Goal: Find contact information: Find contact information

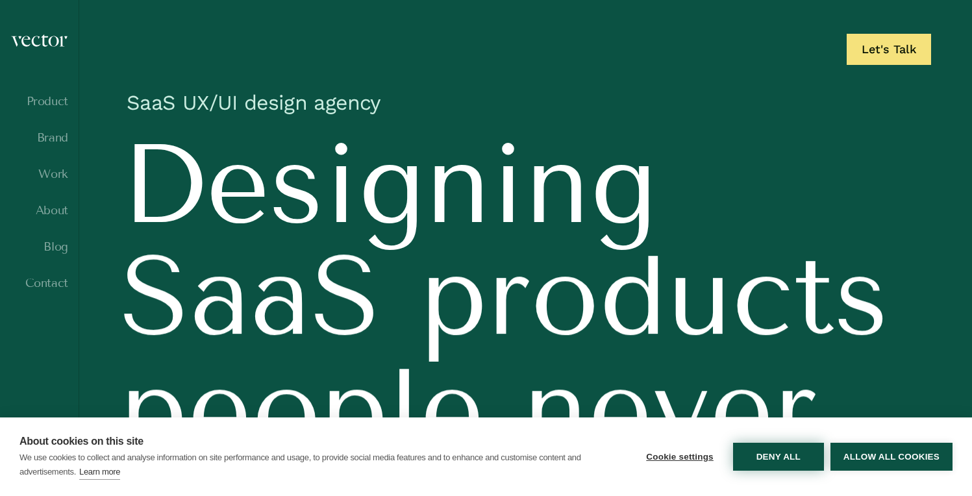
click at [780, 457] on button "Deny all" at bounding box center [778, 457] width 91 height 28
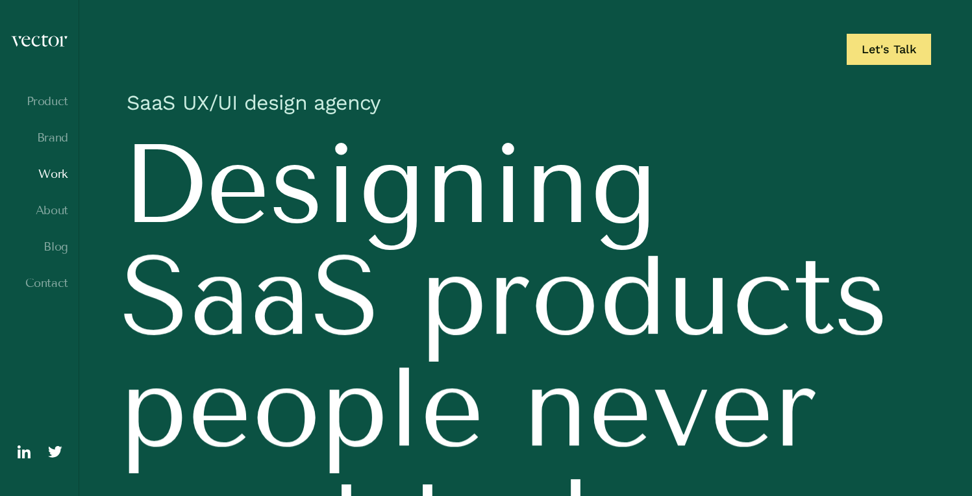
click at [55, 177] on link "Work" at bounding box center [39, 174] width 58 height 13
click at [49, 211] on link "About" at bounding box center [39, 210] width 58 height 13
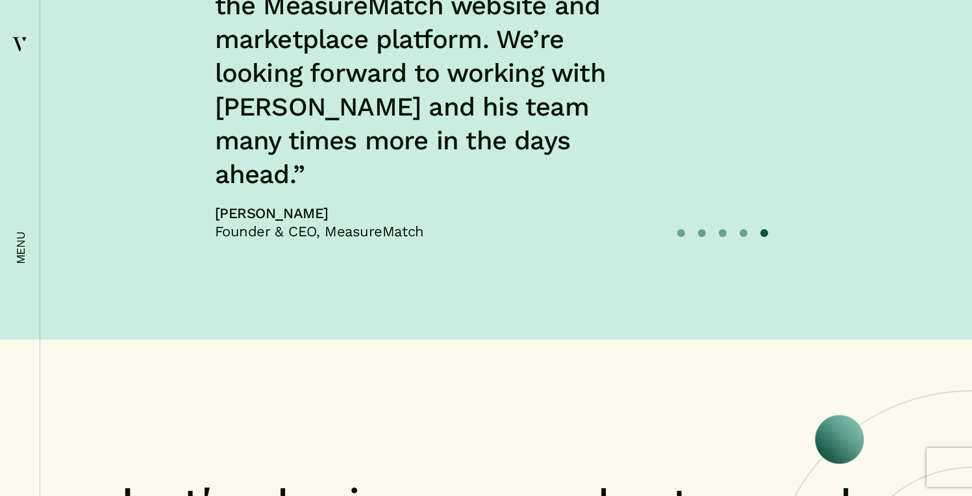
scroll to position [4749, 0]
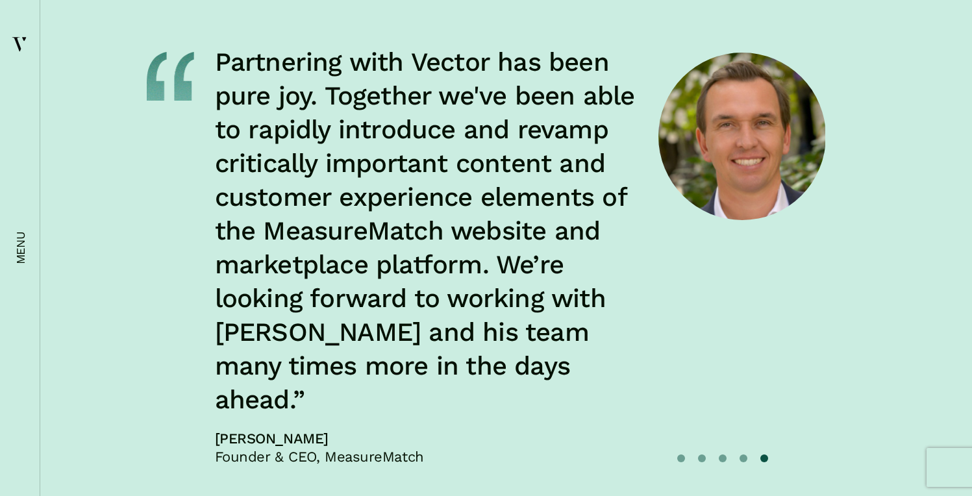
click at [682, 454] on button "1" at bounding box center [681, 458] width 8 height 8
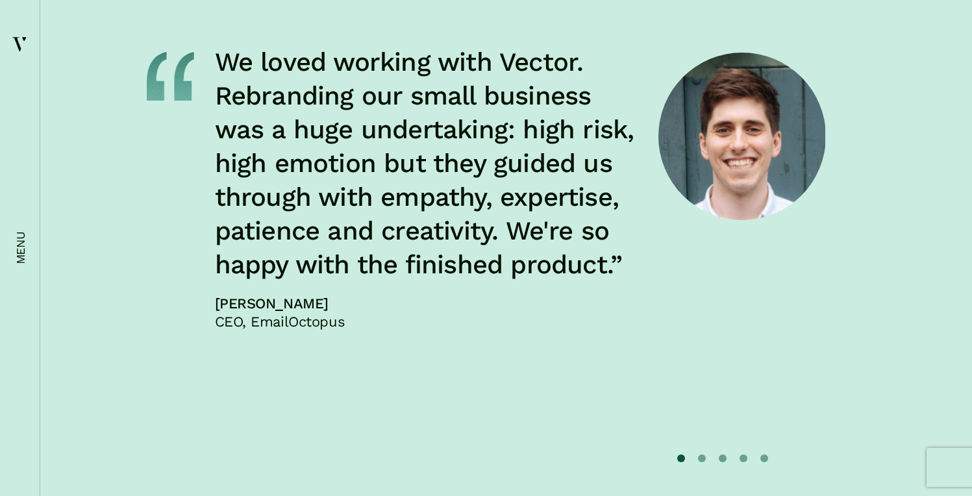
click at [699, 454] on button "2" at bounding box center [702, 458] width 8 height 8
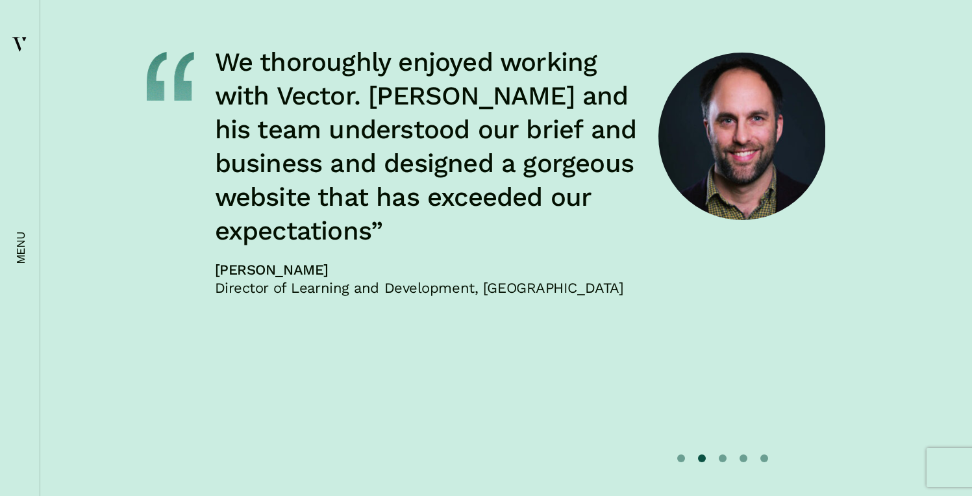
click at [720, 454] on button "3" at bounding box center [723, 458] width 8 height 8
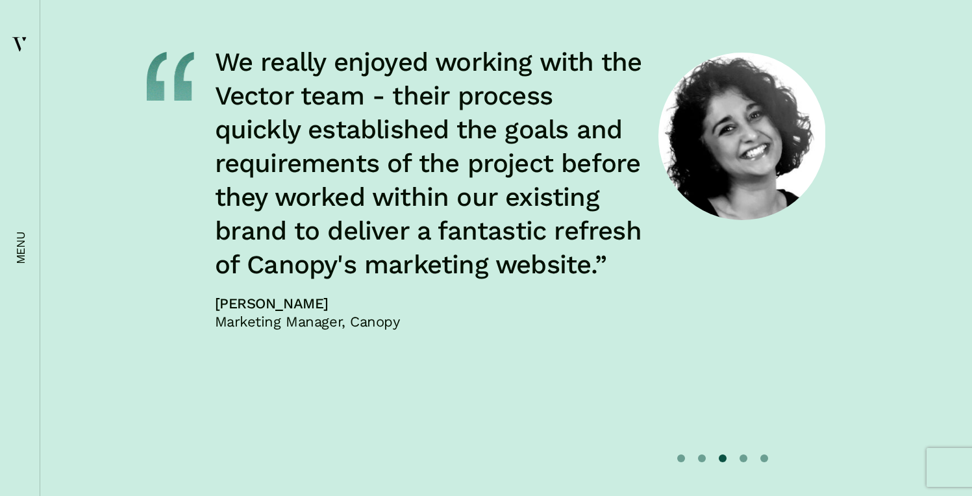
click at [744, 454] on button "4" at bounding box center [744, 458] width 8 height 8
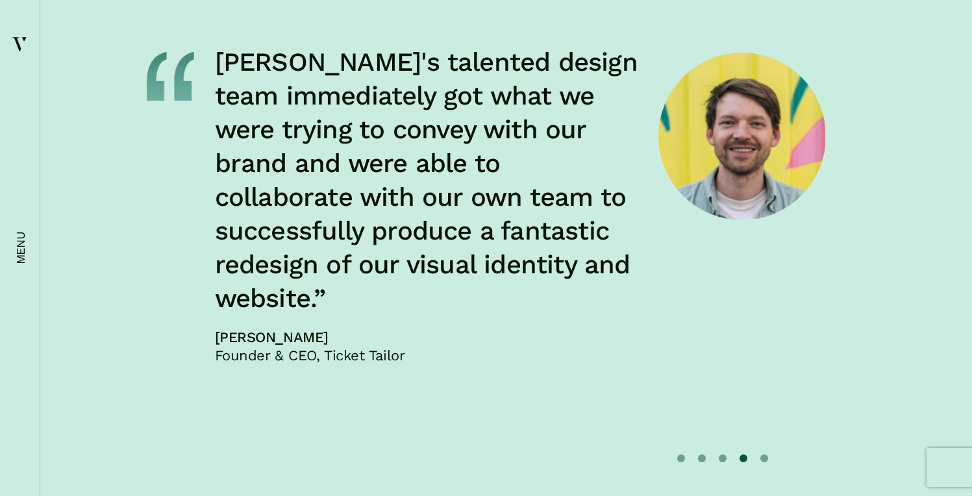
click at [765, 454] on button "5" at bounding box center [764, 458] width 8 height 8
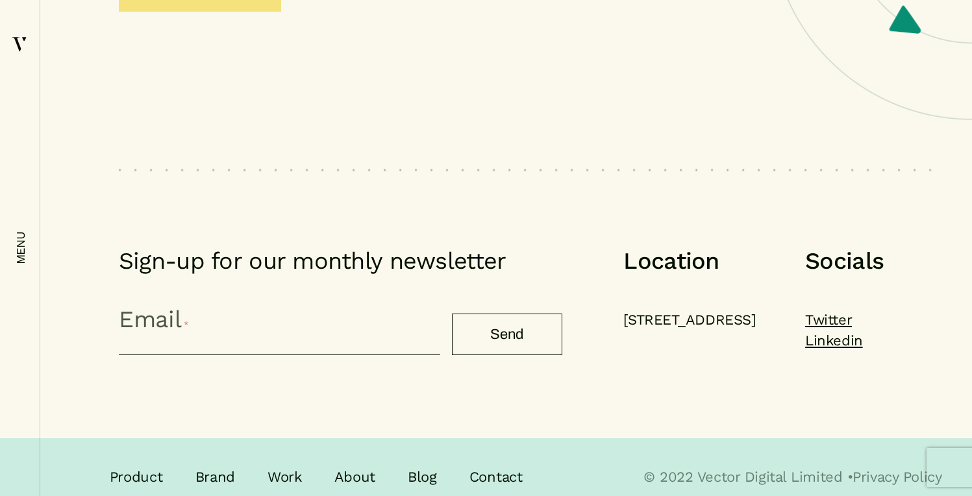
scroll to position [5652, 0]
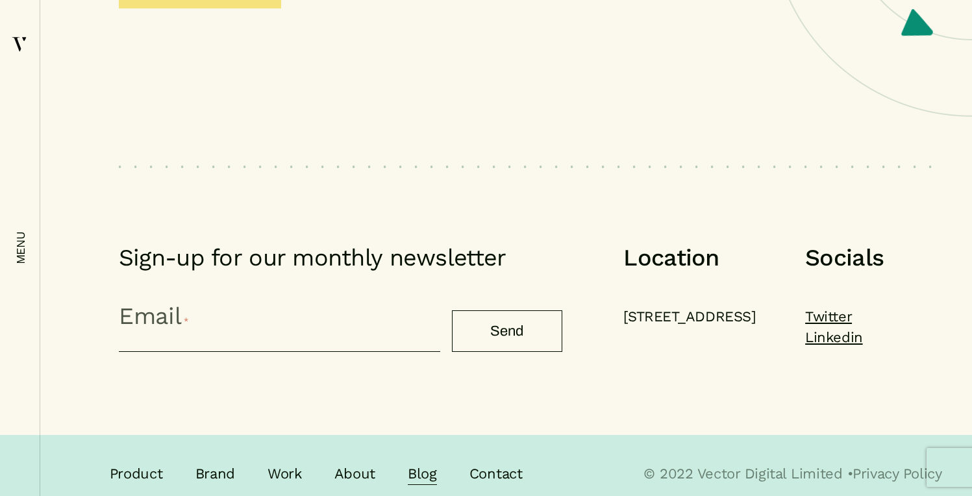
click at [432, 464] on link "Blog" at bounding box center [422, 474] width 29 height 21
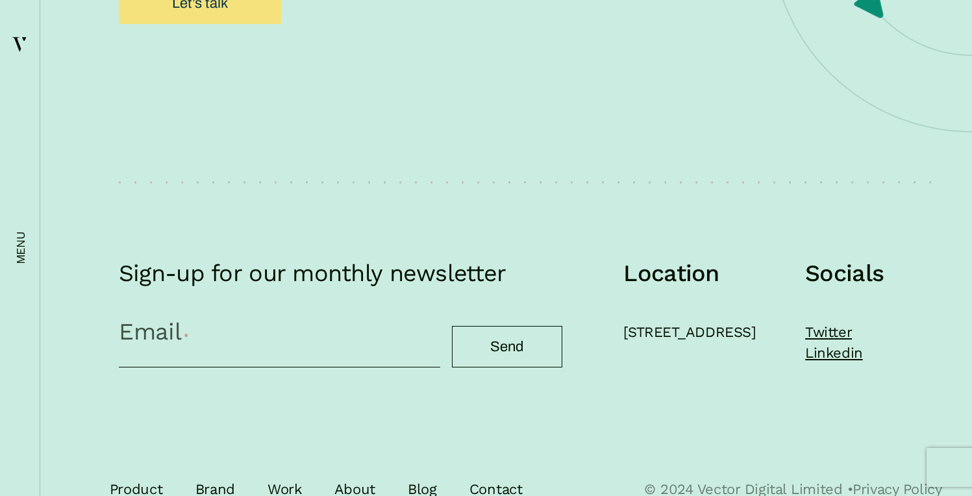
scroll to position [3380, 0]
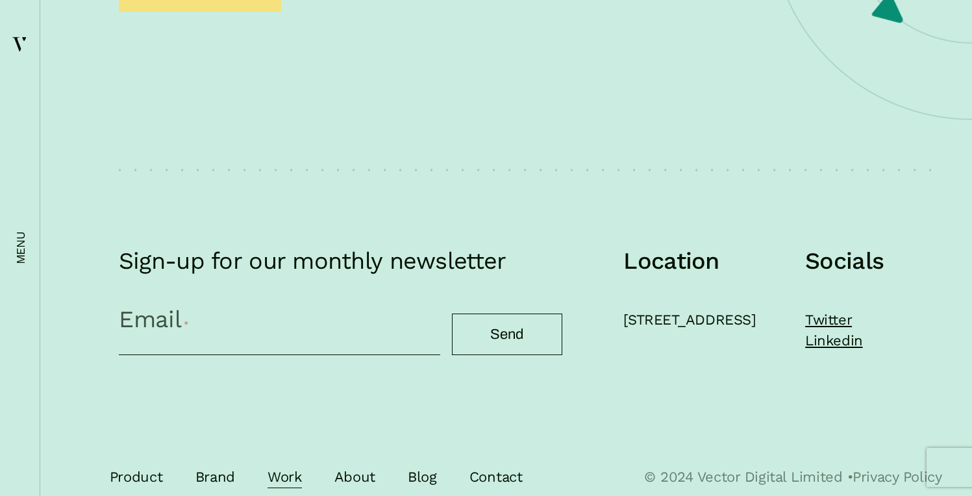
click at [295, 467] on link "Work" at bounding box center [284, 477] width 34 height 21
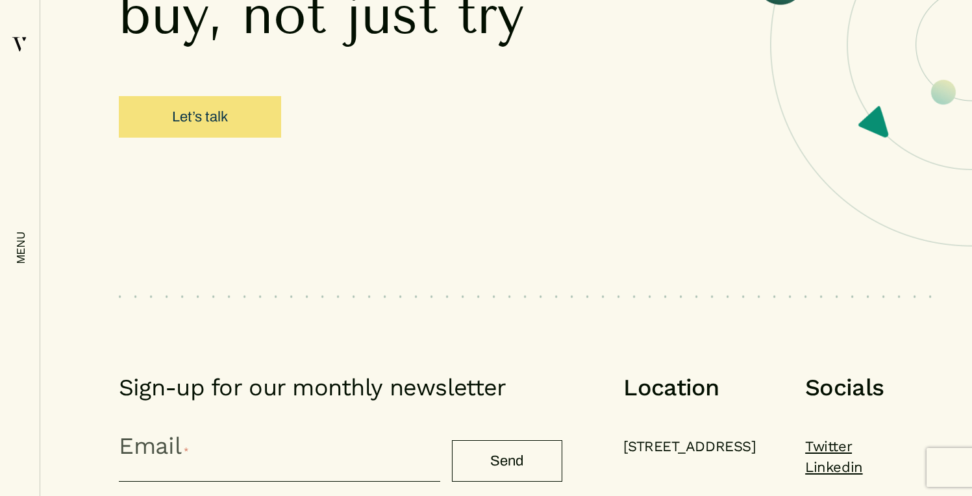
scroll to position [6266, 0]
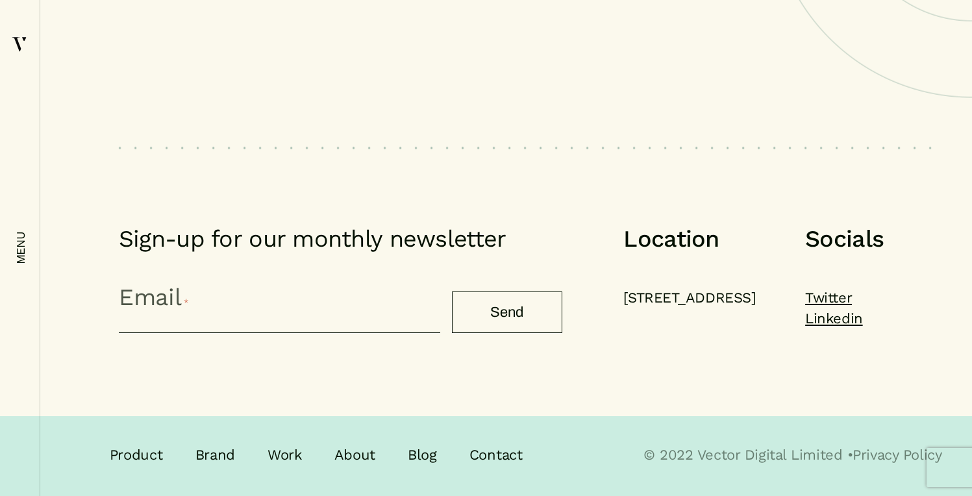
click at [526, 452] on ul "Product Brand Work About Blog Contact" at bounding box center [349, 455] width 479 height 21
click at [513, 453] on link "Contact" at bounding box center [495, 455] width 53 height 21
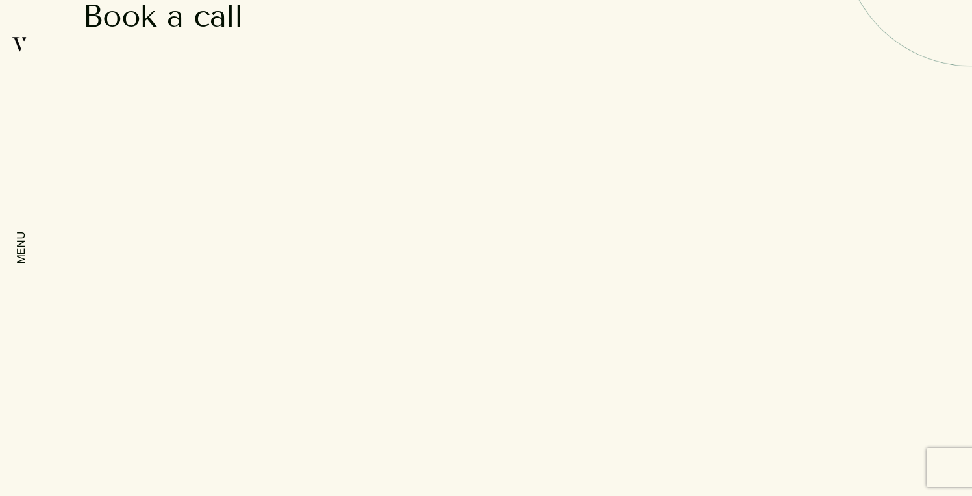
scroll to position [477, 0]
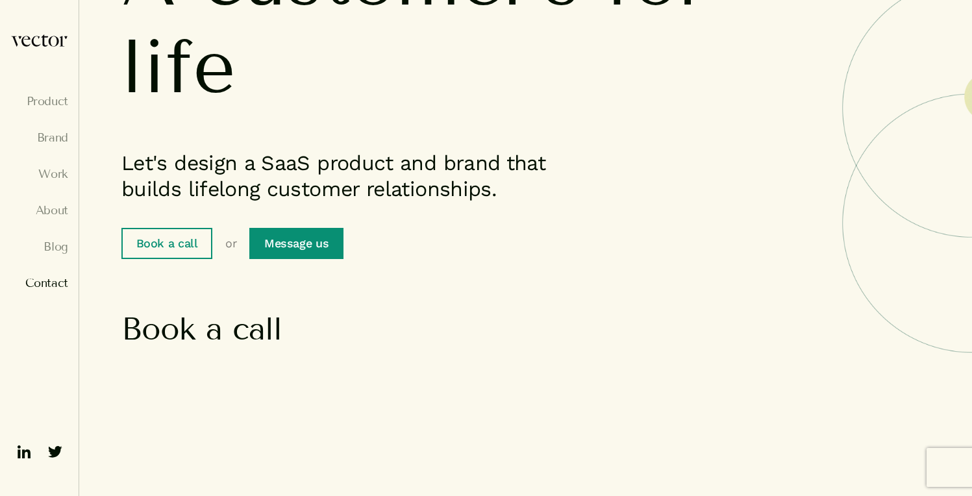
click at [318, 252] on link "Message us" at bounding box center [295, 243] width 93 height 31
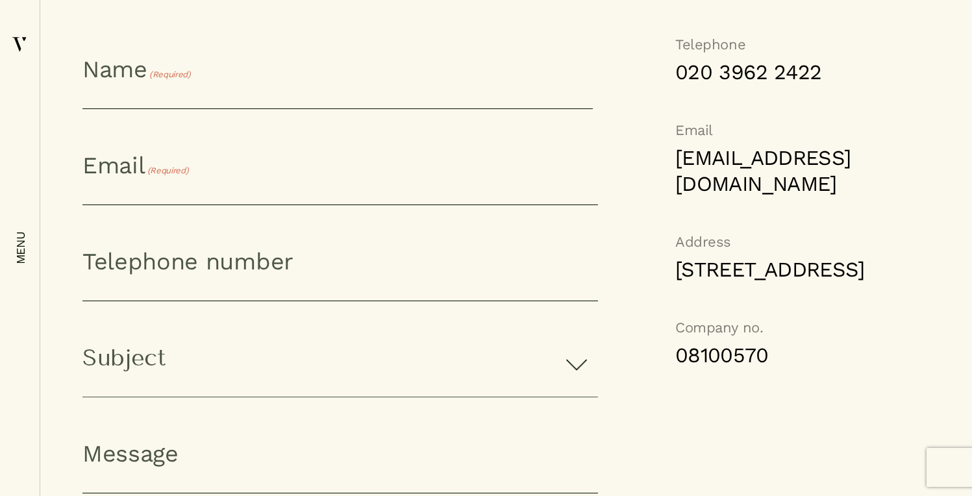
scroll to position [1117, 0]
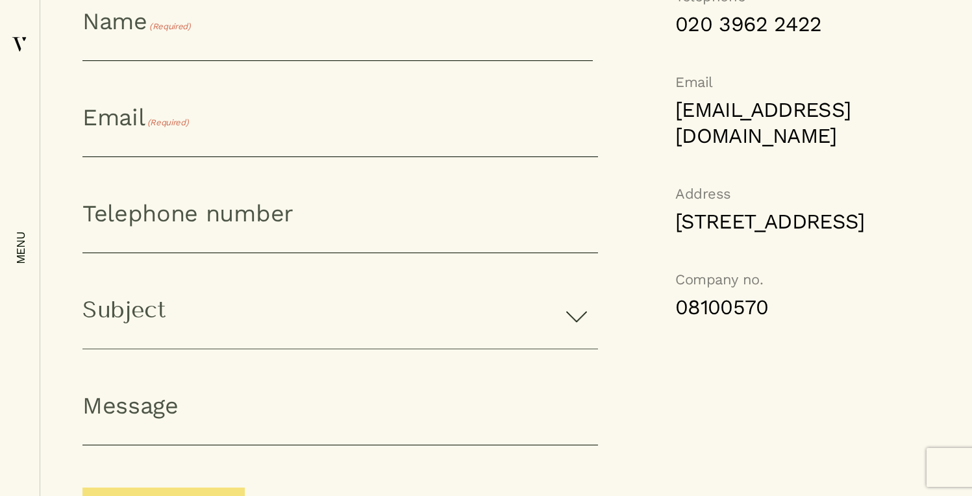
click at [705, 320] on link "08100570" at bounding box center [768, 307] width 186 height 26
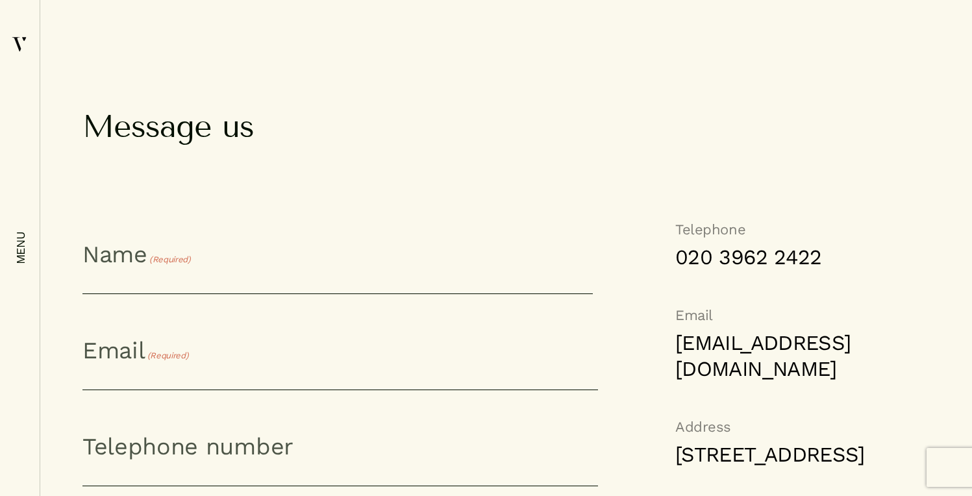
scroll to position [1053, 0]
